Goal: Information Seeking & Learning: Learn about a topic

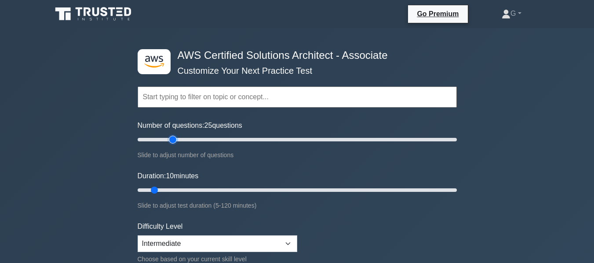
type input "25"
click at [171, 138] on input "Number of questions: 25 questions" at bounding box center [297, 139] width 319 height 11
click at [165, 191] on input "Duration: 15 minutes" at bounding box center [297, 190] width 319 height 11
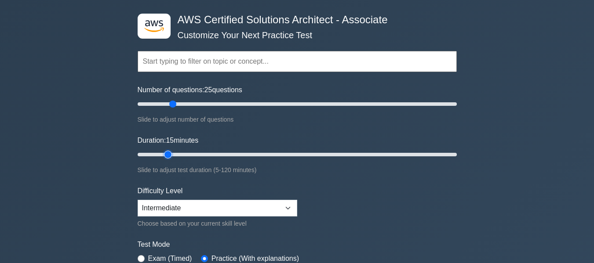
scroll to position [39, 0]
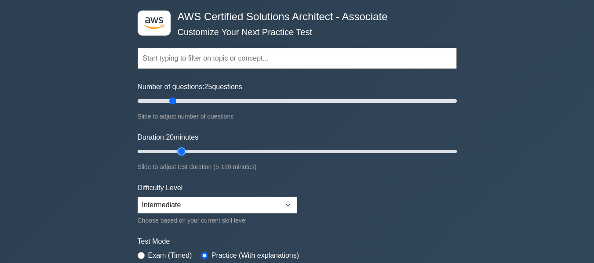
click at [178, 151] on input "Duration: 20 minutes" at bounding box center [297, 151] width 319 height 11
click at [191, 150] on input "Duration: 25 minutes" at bounding box center [297, 151] width 319 height 11
type input "30"
click at [205, 147] on input "Duration: 30 minutes" at bounding box center [297, 151] width 319 height 11
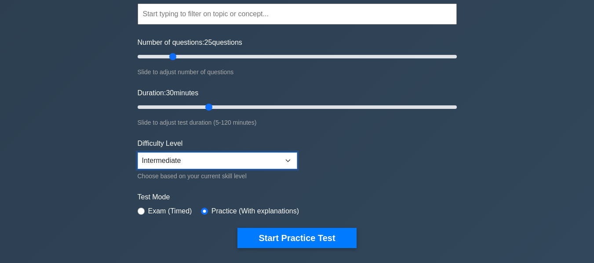
click at [204, 164] on select "Beginner Intermediate Expert" at bounding box center [218, 161] width 160 height 17
select select "expert"
click at [138, 153] on select "Beginner Intermediate Expert" at bounding box center [218, 161] width 160 height 17
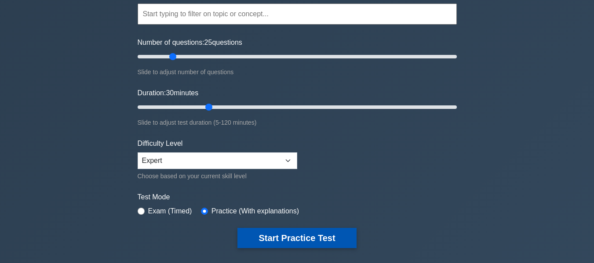
click at [274, 246] on button "Start Practice Test" at bounding box center [296, 238] width 119 height 20
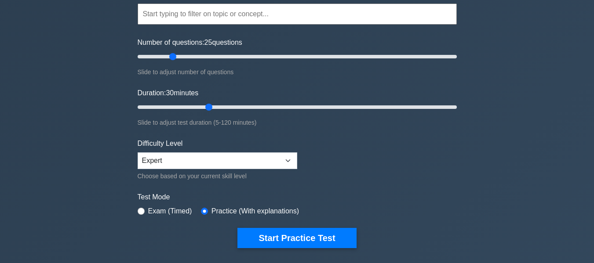
scroll to position [0, 0]
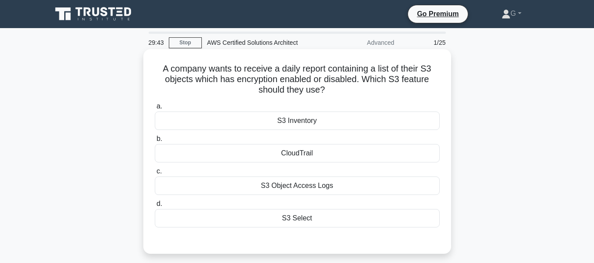
click at [286, 189] on div "S3 Object Access Logs" at bounding box center [297, 186] width 285 height 18
click at [155, 174] on input "c. S3 Object Access Logs" at bounding box center [155, 172] width 0 height 6
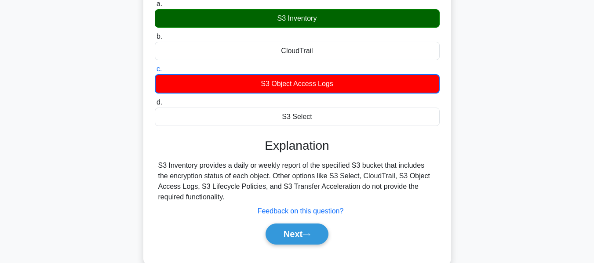
scroll to position [103, 0]
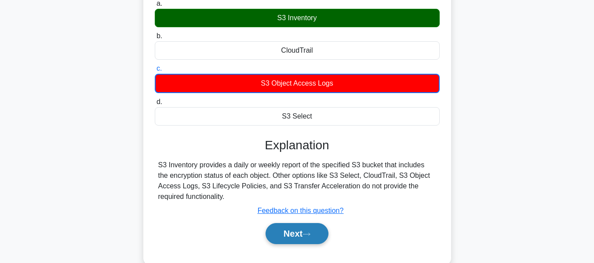
click at [283, 233] on button "Next" at bounding box center [296, 233] width 63 height 21
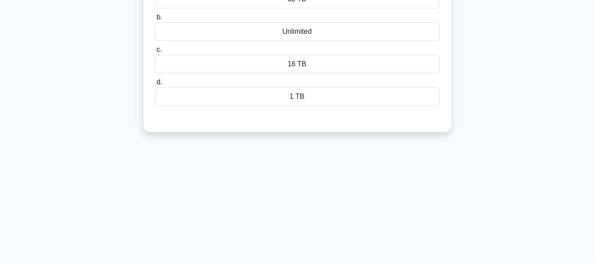
scroll to position [0, 0]
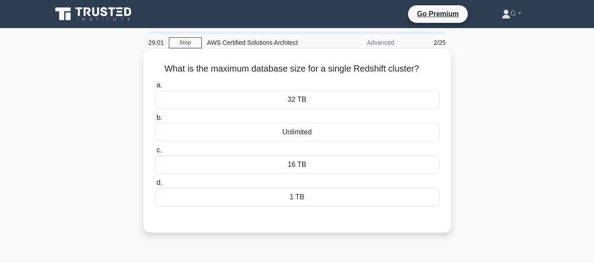
click at [309, 102] on div "32 TB" at bounding box center [297, 100] width 285 height 18
click at [155, 88] on input "a. 32 TB" at bounding box center [155, 86] width 0 height 6
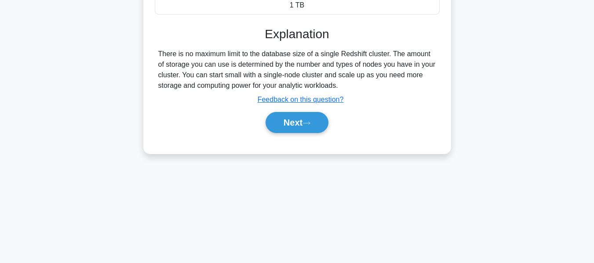
scroll to position [193, 0]
click at [298, 122] on button "Next" at bounding box center [296, 123] width 63 height 21
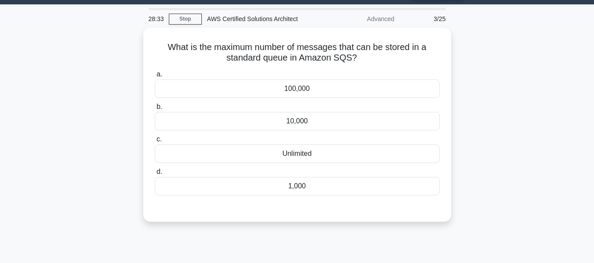
scroll to position [0, 0]
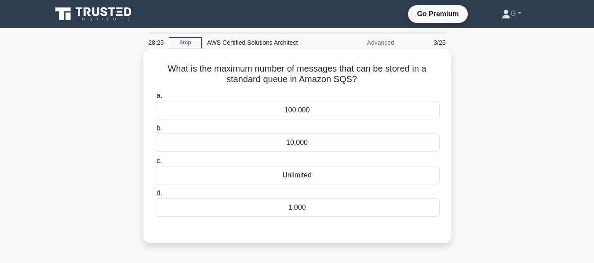
click at [322, 176] on div "Unlimited" at bounding box center [297, 175] width 285 height 18
click at [155, 164] on input "c. Unlimited" at bounding box center [155, 161] width 0 height 6
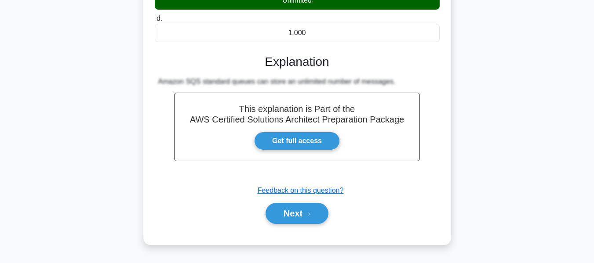
scroll to position [178, 0]
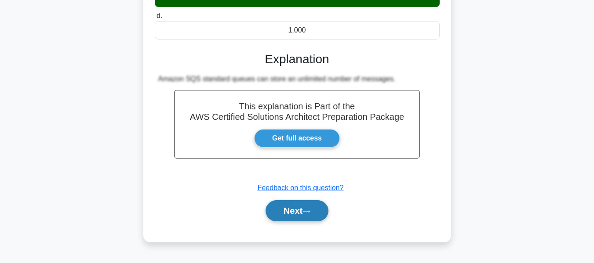
click at [309, 209] on button "Next" at bounding box center [296, 210] width 63 height 21
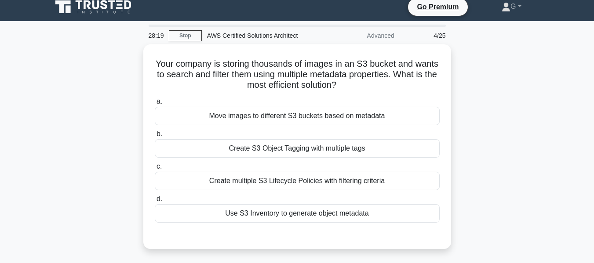
scroll to position [0, 0]
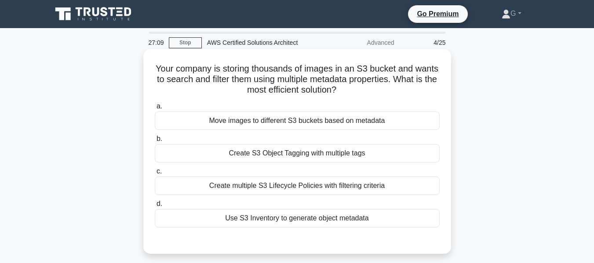
click at [314, 154] on div "Create S3 Object Tagging with multiple tags" at bounding box center [297, 153] width 285 height 18
click at [155, 142] on input "b. Create S3 Object Tagging with multiple tags" at bounding box center [155, 139] width 0 height 6
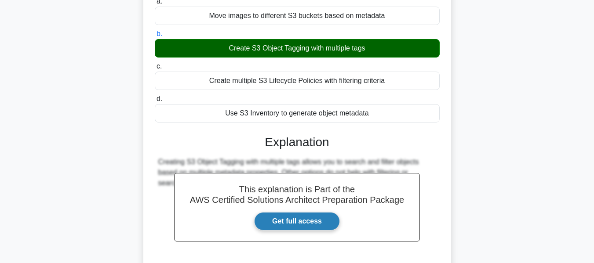
scroll to position [194, 0]
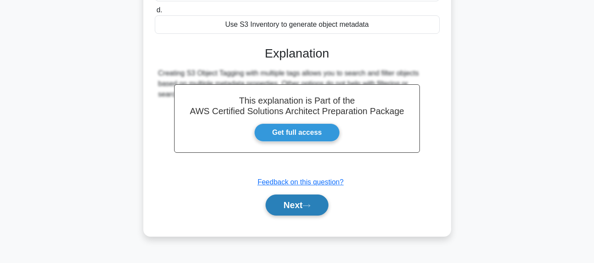
click at [308, 213] on button "Next" at bounding box center [296, 205] width 63 height 21
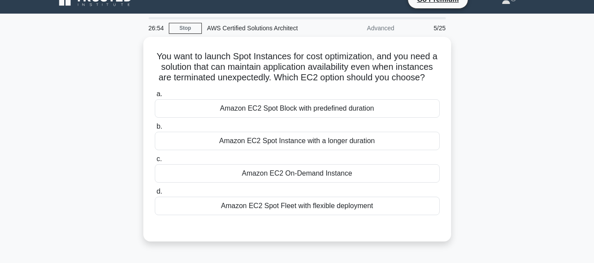
scroll to position [14, 0]
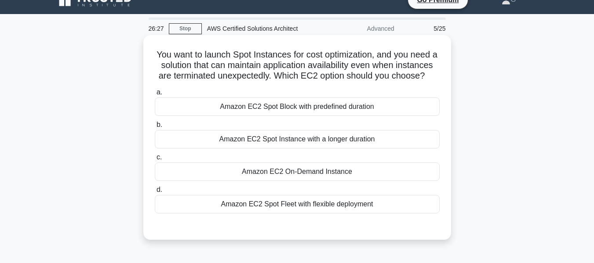
click at [291, 100] on label "a. Amazon EC2 Spot Block with predefined duration" at bounding box center [297, 101] width 285 height 29
click at [155, 95] on input "a. Amazon EC2 Spot Block with predefined duration" at bounding box center [155, 93] width 0 height 6
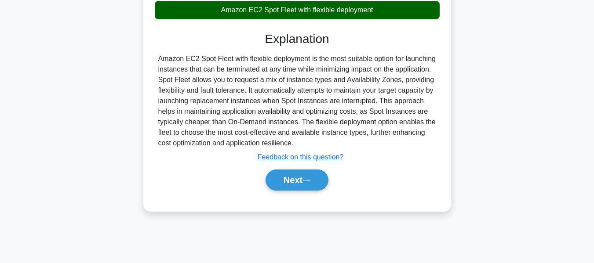
scroll to position [211, 0]
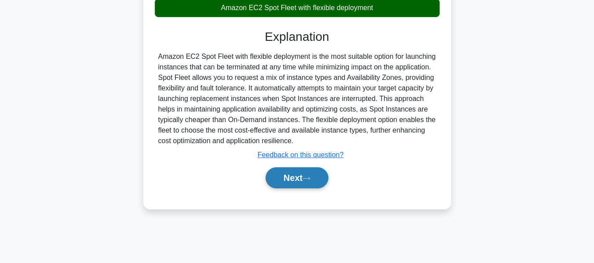
click at [295, 189] on button "Next" at bounding box center [296, 177] width 63 height 21
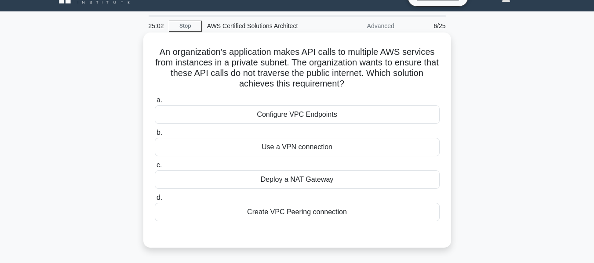
scroll to position [18, 0]
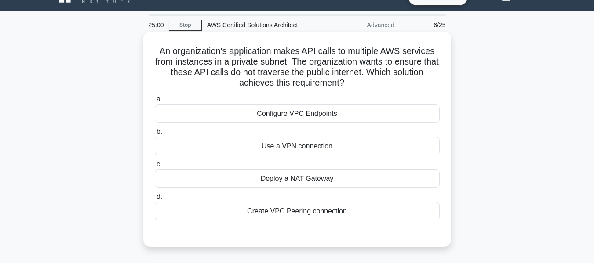
click at [302, 182] on div "Deploy a NAT Gateway" at bounding box center [297, 179] width 285 height 18
click at [155, 167] on input "c. Deploy a NAT Gateway" at bounding box center [155, 165] width 0 height 6
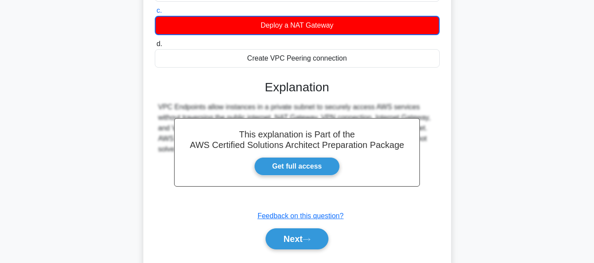
scroll to position [211, 0]
